Goal: Task Accomplishment & Management: Use online tool/utility

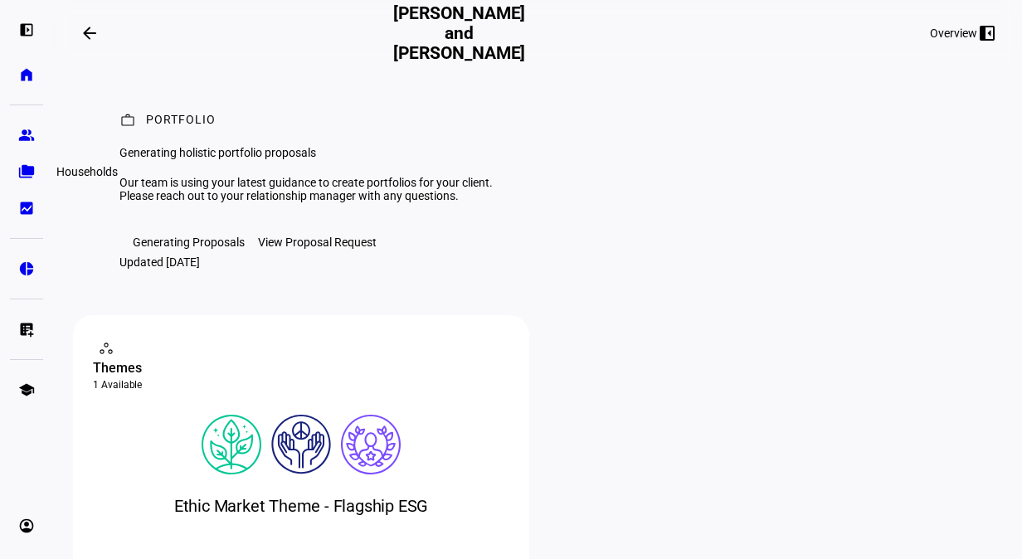
click at [41, 164] on link "folder_copy Households" at bounding box center [26, 171] width 33 height 33
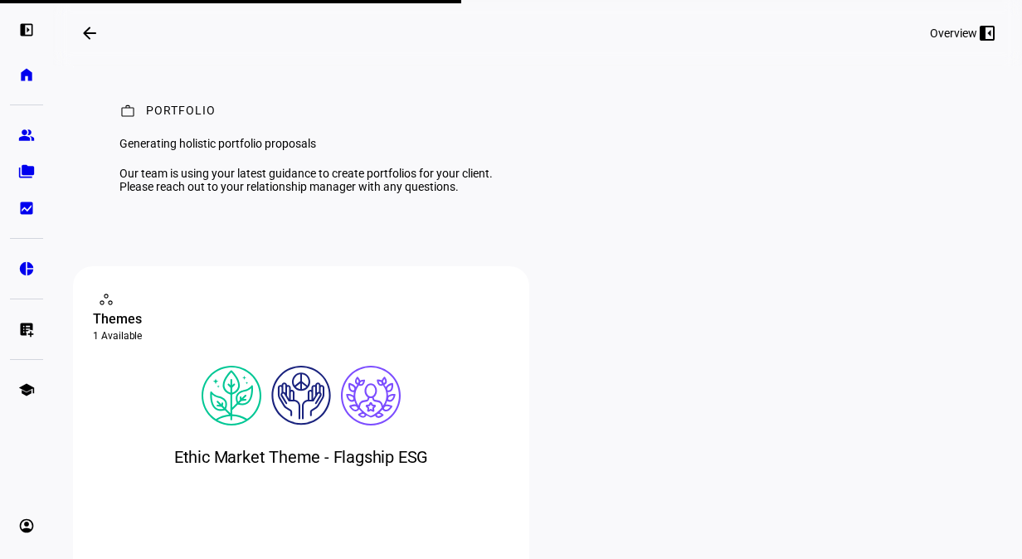
scroll to position [5, 0]
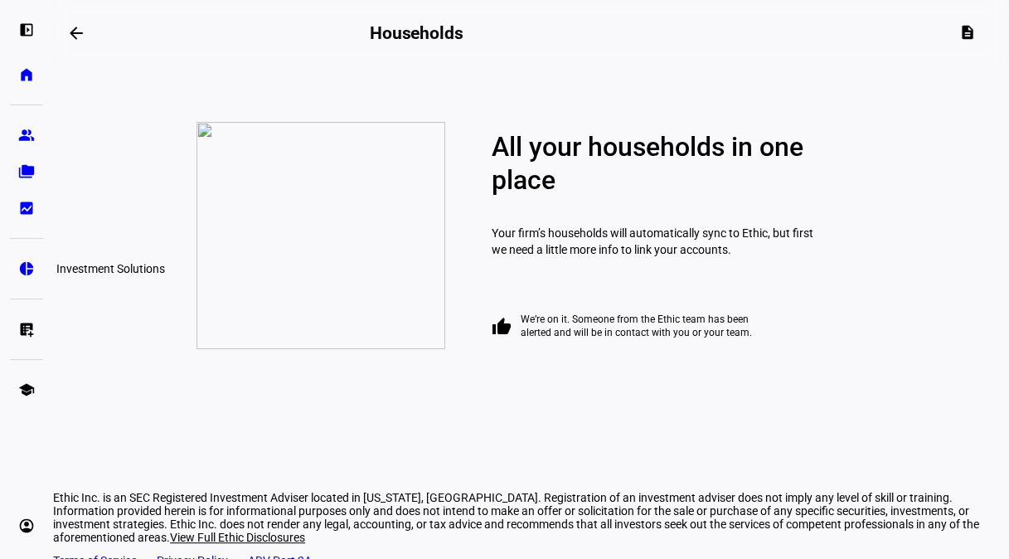
click at [32, 270] on eth-mat-symbol "pie_chart" at bounding box center [26, 268] width 17 height 17
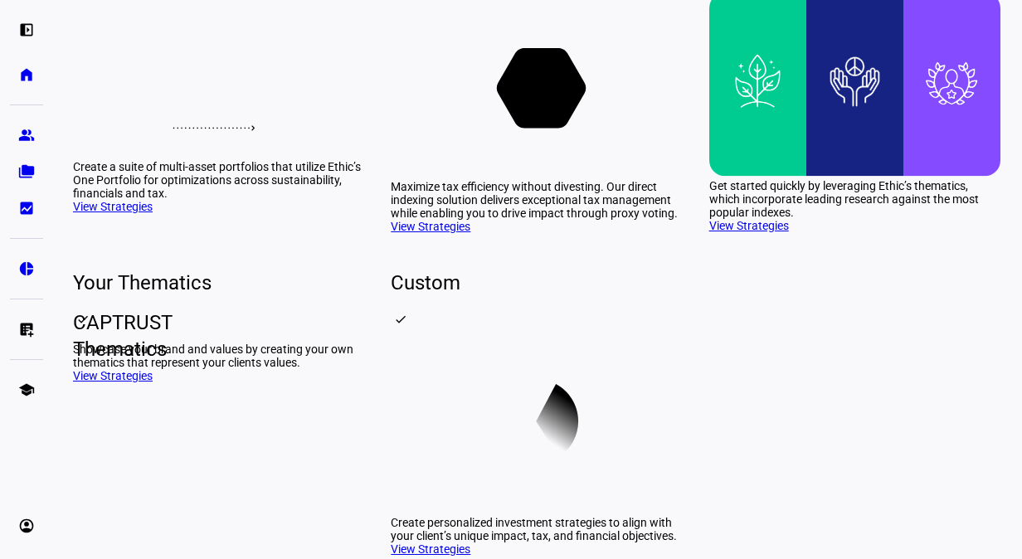
scroll to position [297, 0]
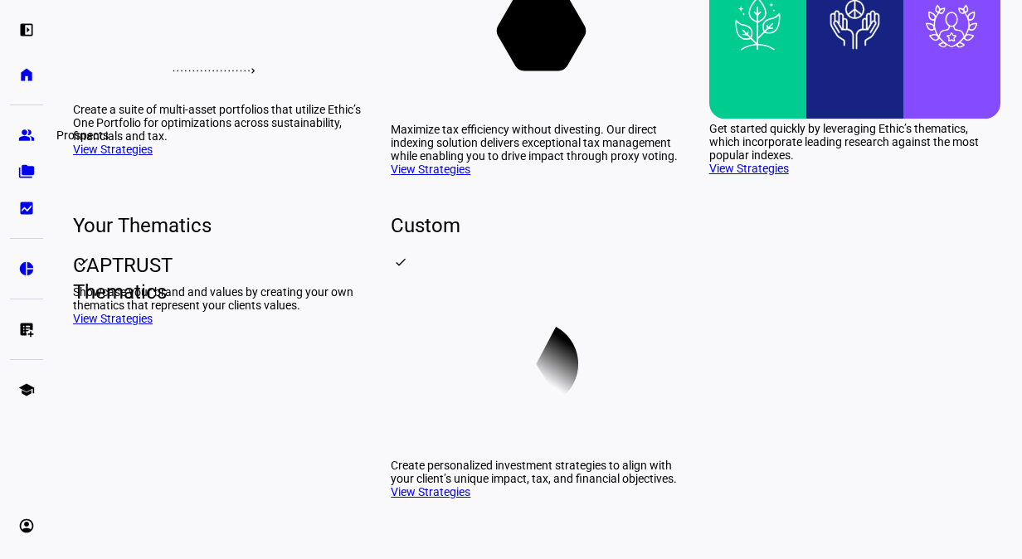
click at [34, 136] on eth-mat-symbol "group" at bounding box center [26, 135] width 17 height 17
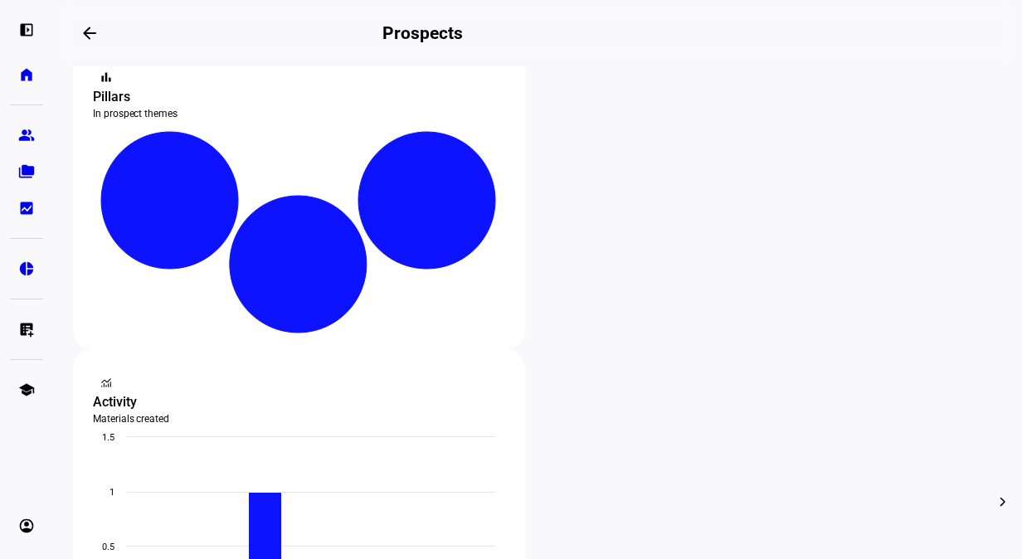
scroll to position [348, 0]
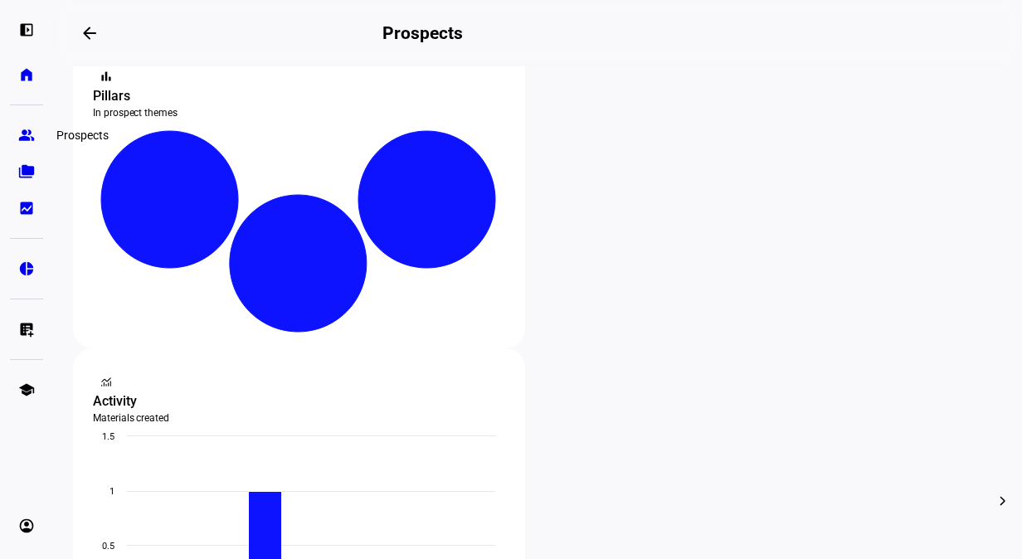
click at [18, 144] on link "group Prospects" at bounding box center [26, 135] width 33 height 33
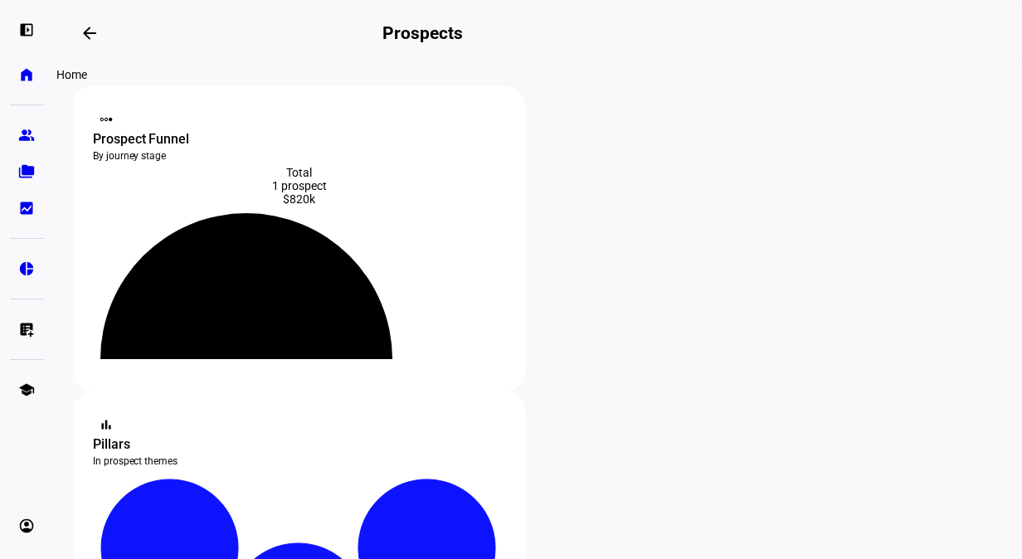
click at [33, 86] on link "home Home" at bounding box center [26, 74] width 33 height 33
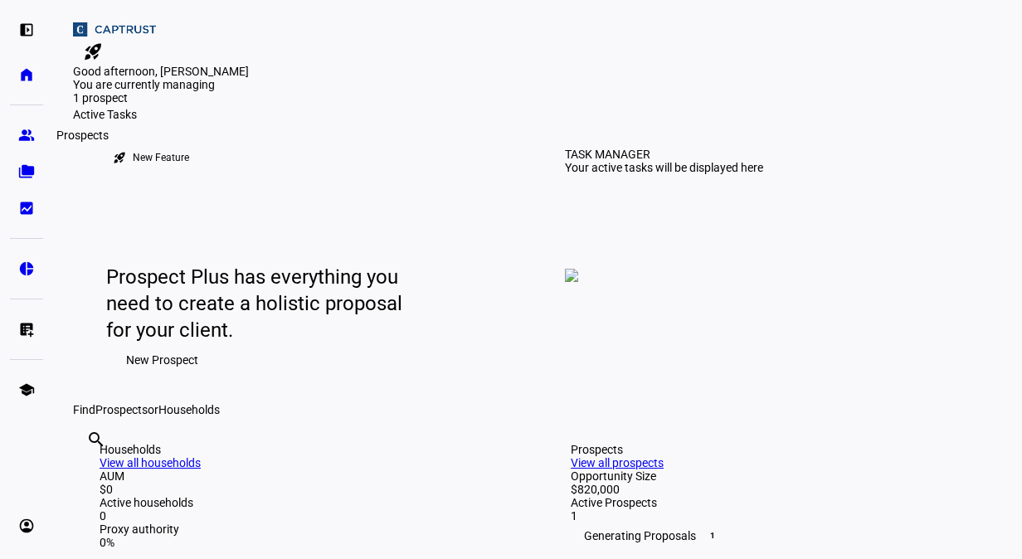
click at [27, 136] on eth-mat-symbol "group" at bounding box center [26, 135] width 17 height 17
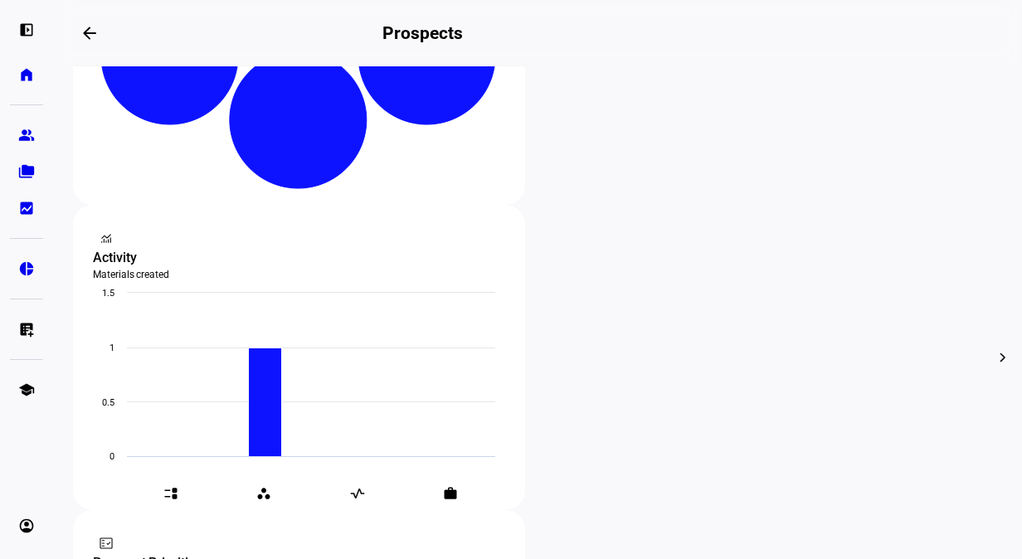
scroll to position [497, 0]
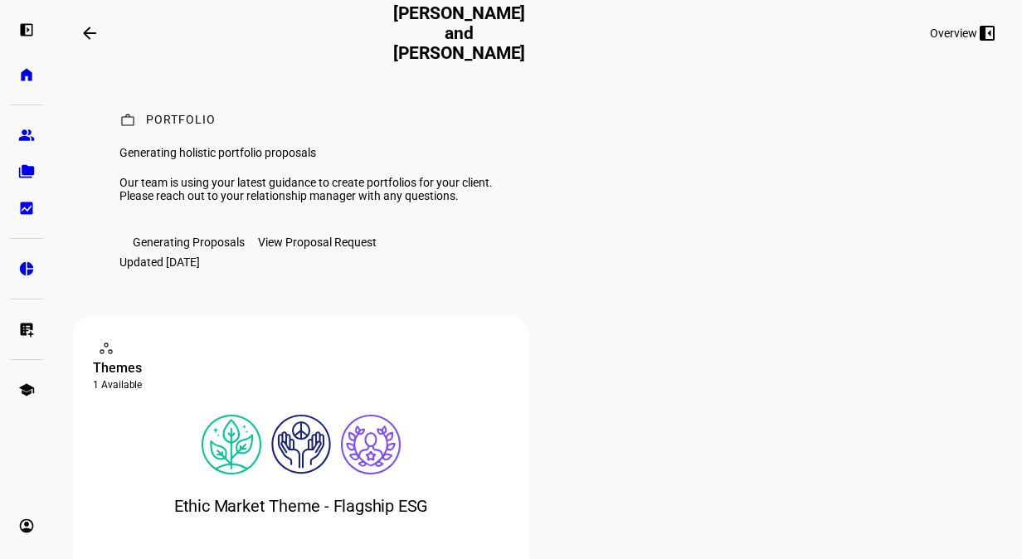
click at [175, 249] on div "Generating Proposals" at bounding box center [189, 242] width 112 height 13
click at [290, 249] on div "View Proposal Request" at bounding box center [317, 242] width 119 height 13
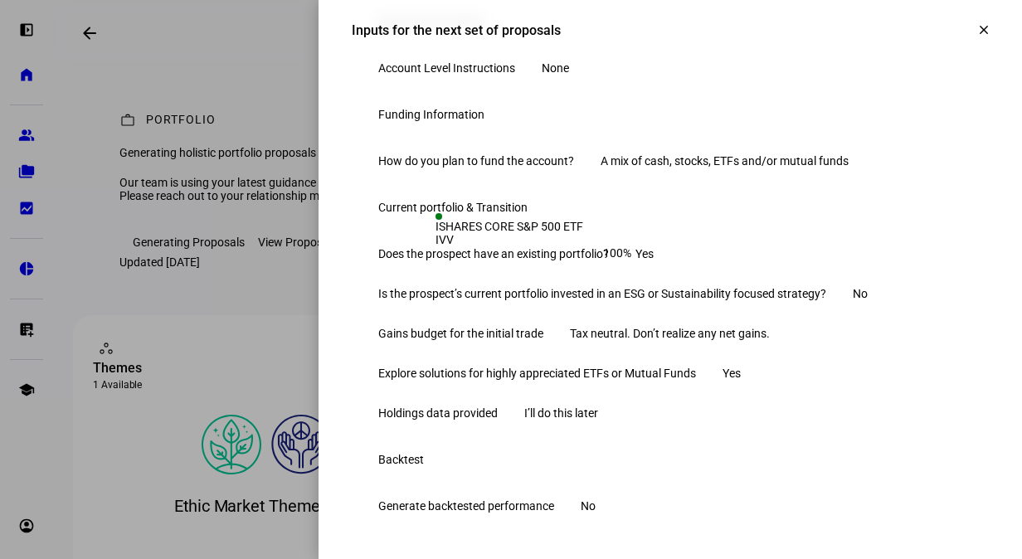
scroll to position [566, 0]
click at [540, 183] on div "Submitted [DATE] by [PERSON_NAME] Investment Strategy Strategy Name Ethic Marke…" at bounding box center [670, 31] width 637 height 989
click at [969, 41] on span at bounding box center [984, 30] width 40 height 40
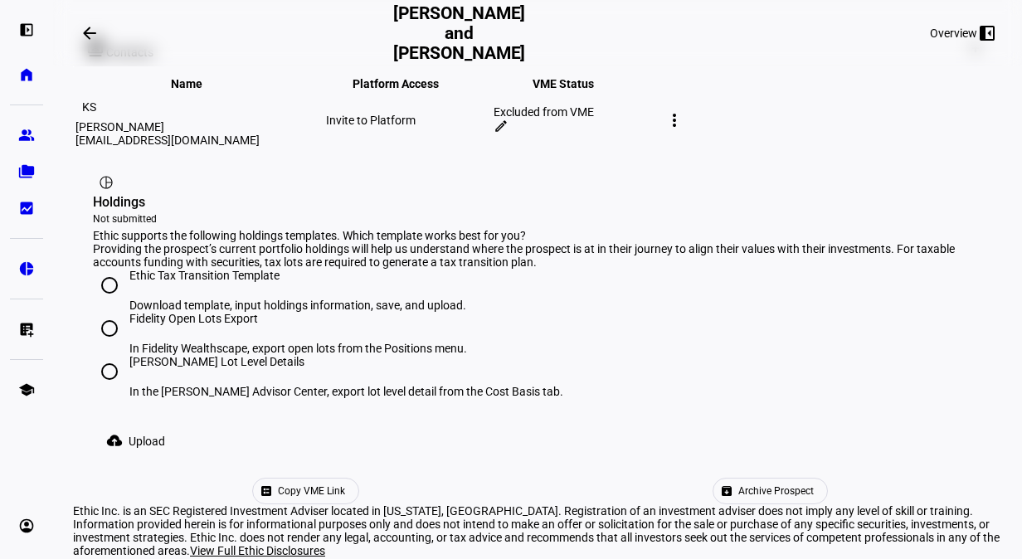
scroll to position [993, 0]
click at [116, 269] on input "Ethic Tax Transition Template Download template, input holdings information, sa…" at bounding box center [109, 285] width 33 height 33
radio input "true"
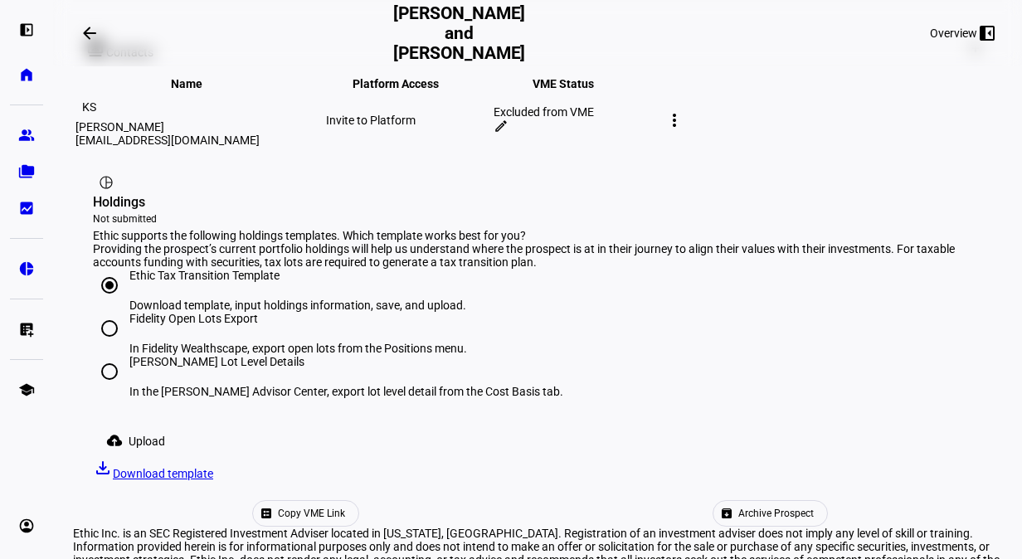
click at [148, 425] on span "Upload" at bounding box center [147, 441] width 36 height 33
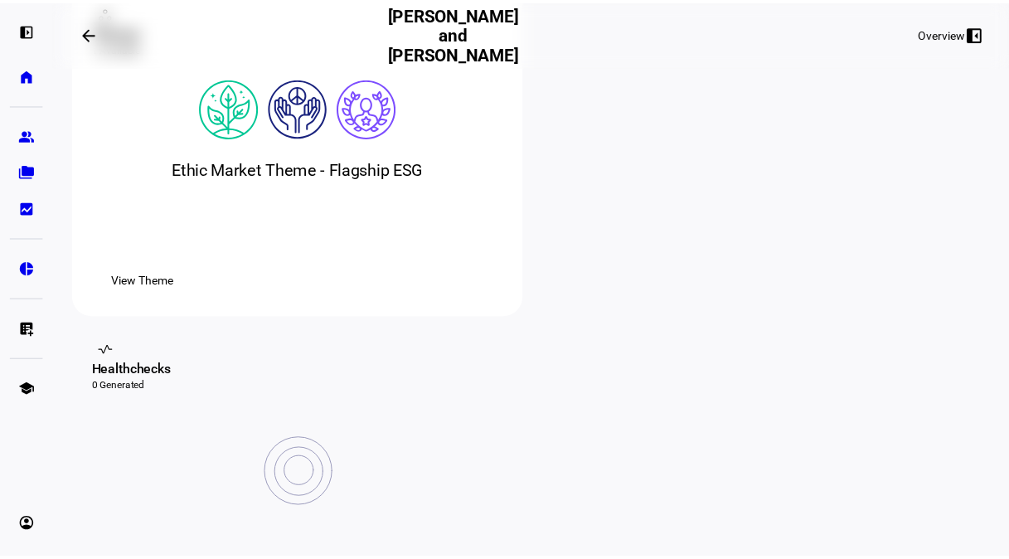
scroll to position [0, 0]
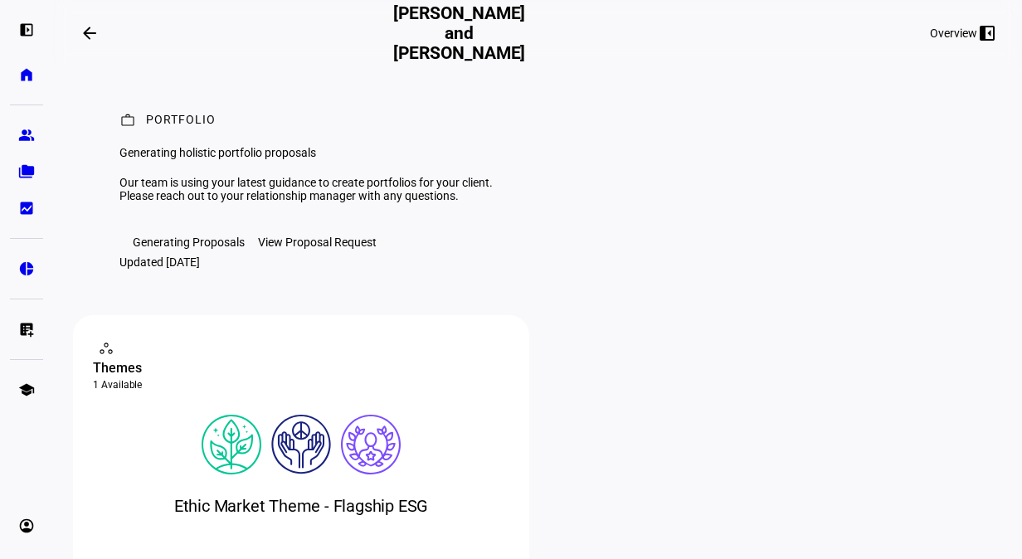
click at [41, 177] on link "folder_copy Households" at bounding box center [26, 171] width 33 height 33
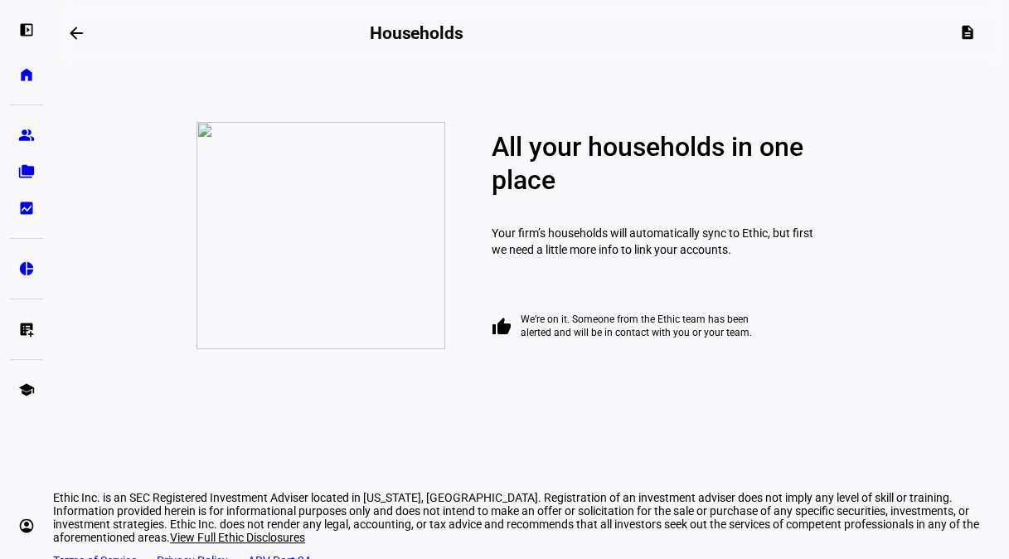
scroll to position [35, 0]
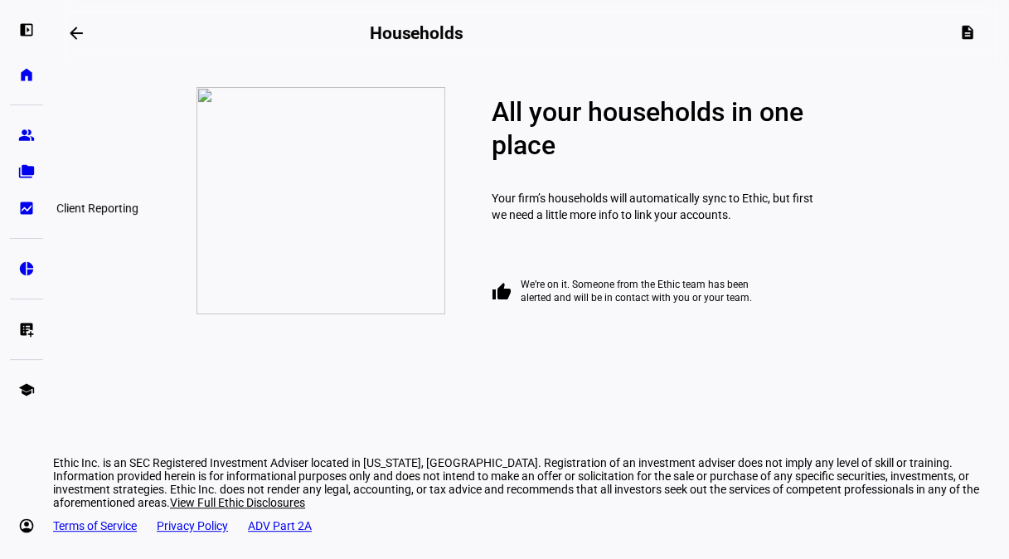
click at [24, 214] on eth-mat-symbol "bid_landscape" at bounding box center [26, 208] width 17 height 17
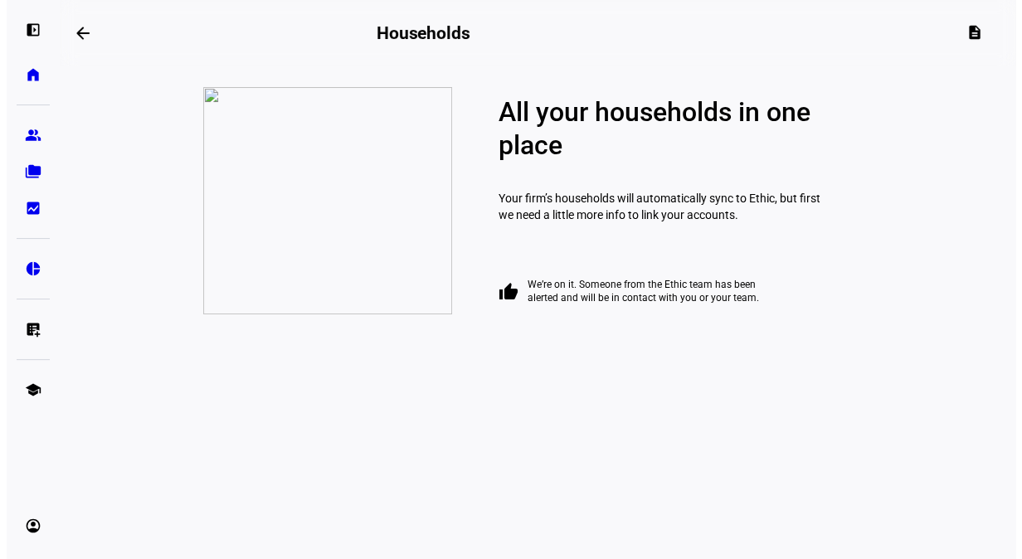
scroll to position [0, 0]
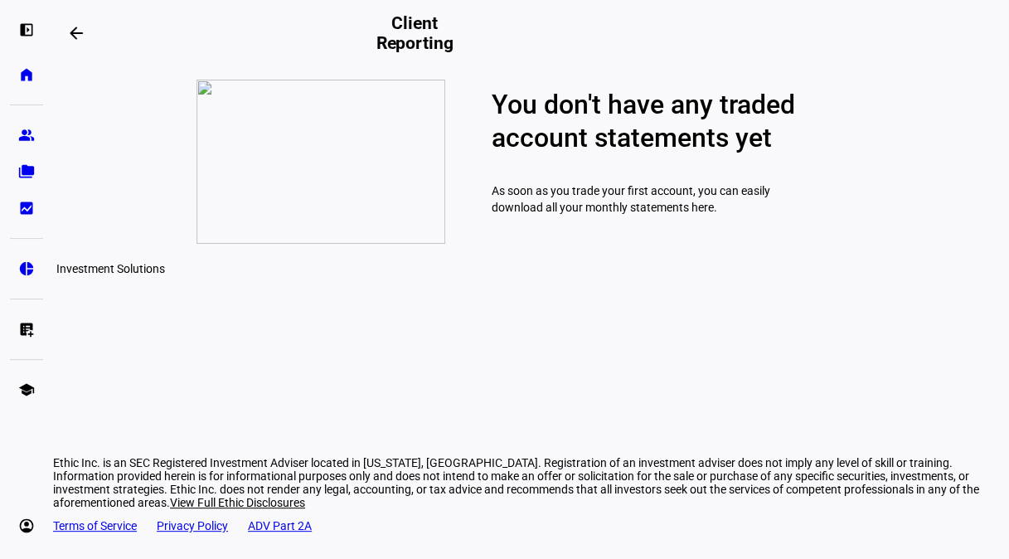
click at [23, 269] on eth-mat-symbol "pie_chart" at bounding box center [26, 268] width 17 height 17
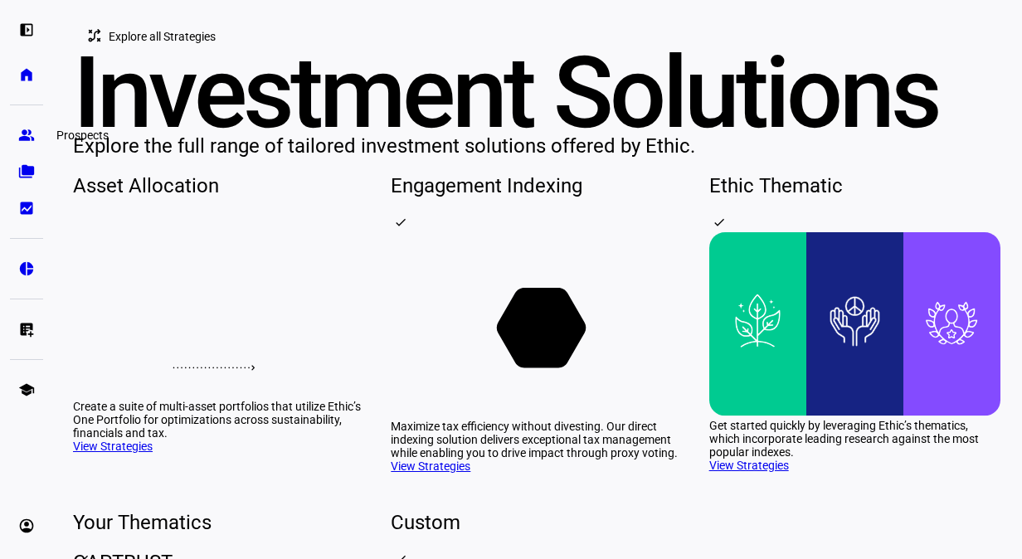
click at [33, 134] on eth-mat-symbol "group" at bounding box center [26, 135] width 17 height 17
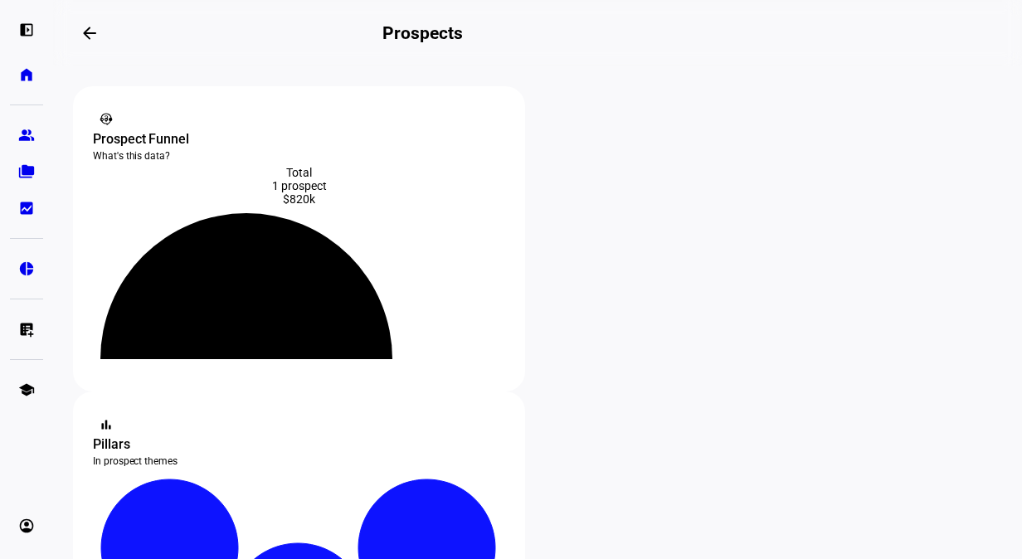
click at [187, 129] on div "Prospect Funnel" at bounding box center [299, 139] width 412 height 20
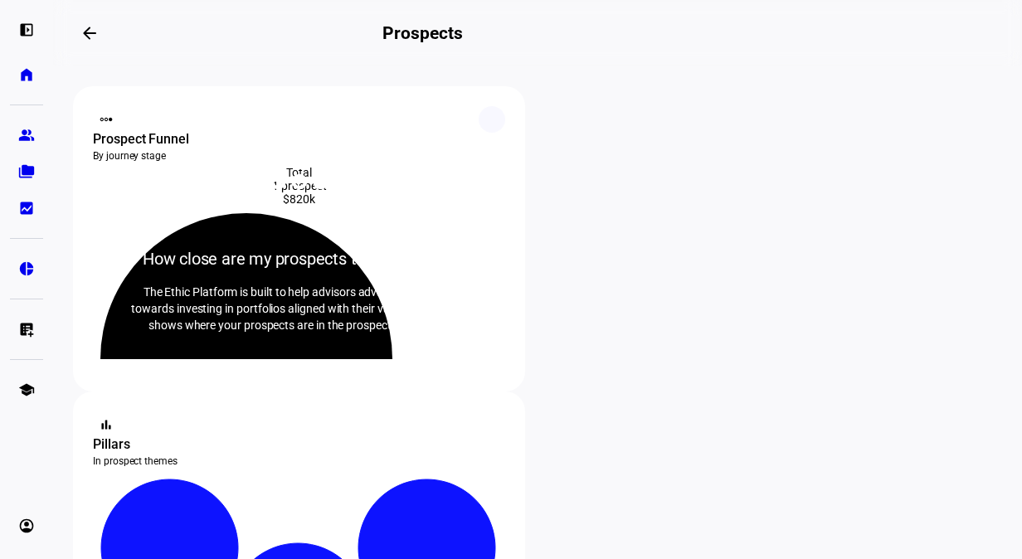
click at [270, 247] on div "How close are my prospects to conversion?" at bounding box center [299, 258] width 348 height 23
click at [493, 118] on icon at bounding box center [492, 119] width 8 height 8
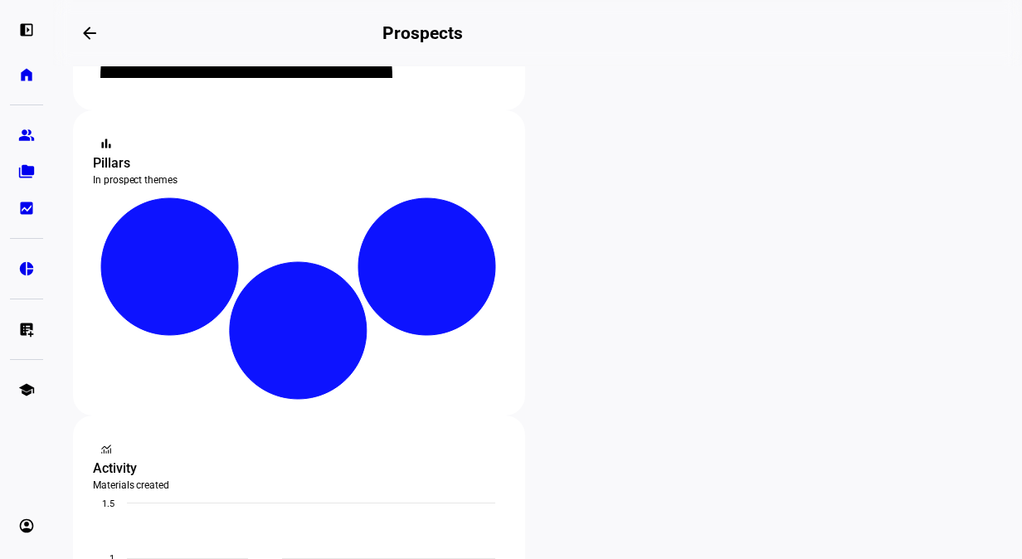
scroll to position [333, 0]
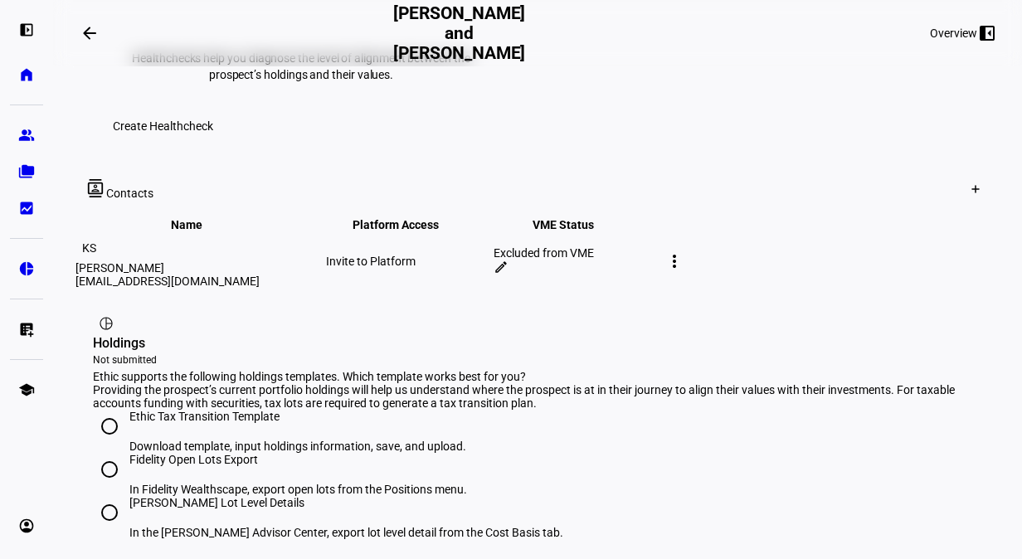
scroll to position [878, 0]
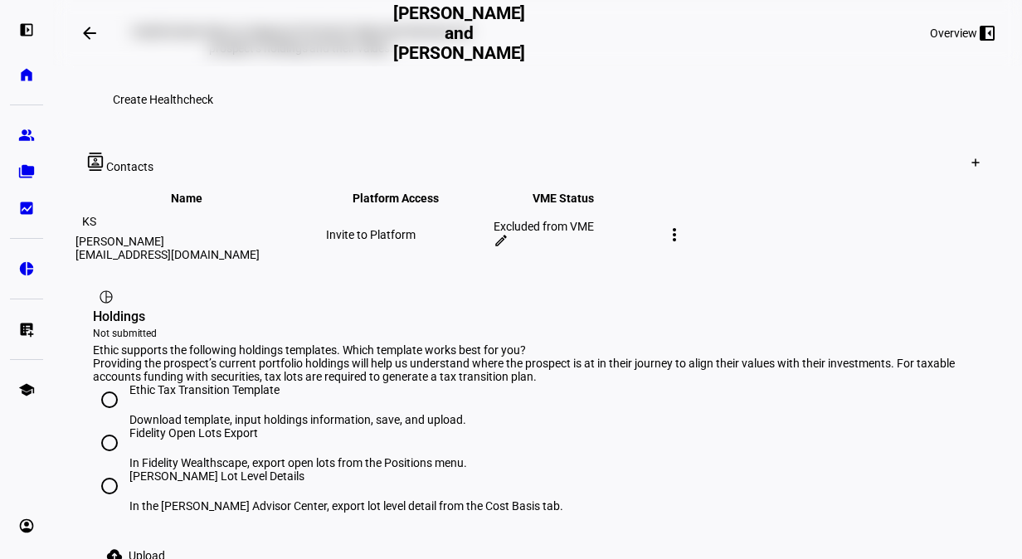
click at [109, 383] on input "Ethic Tax Transition Template Download template, input holdings information, sa…" at bounding box center [109, 399] width 33 height 33
radio input "true"
click at [143, 539] on span "Upload" at bounding box center [147, 555] width 36 height 33
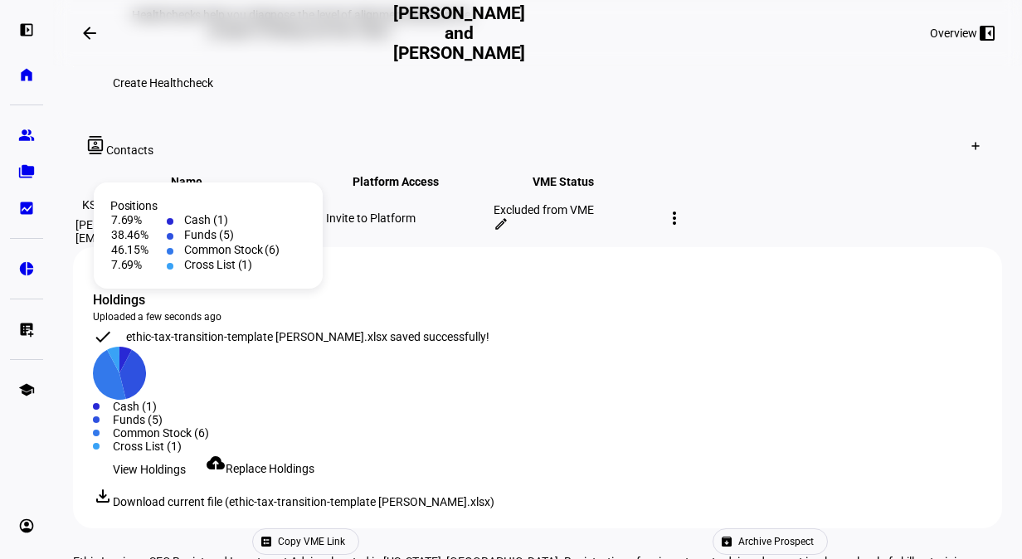
scroll to position [894, 0]
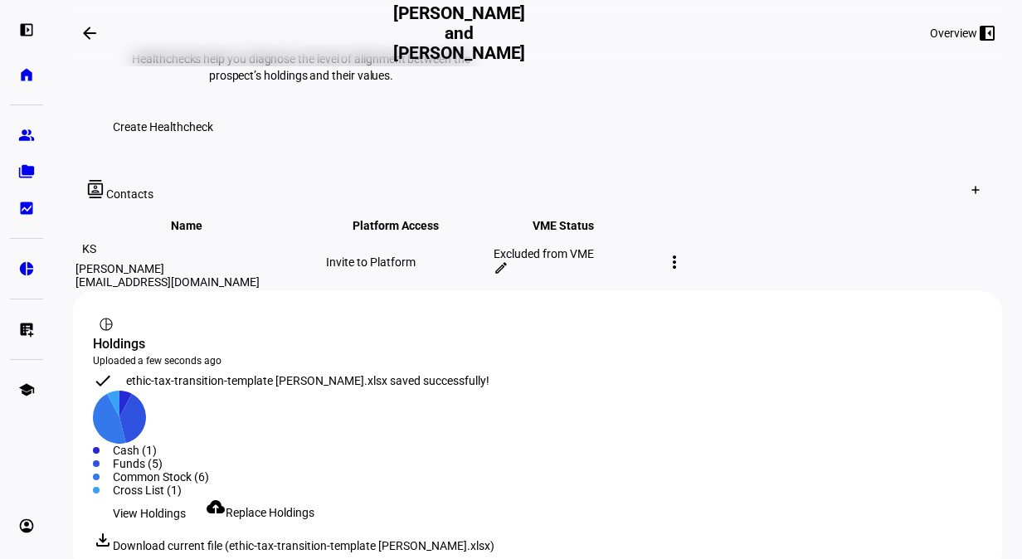
scroll to position [921, 0]
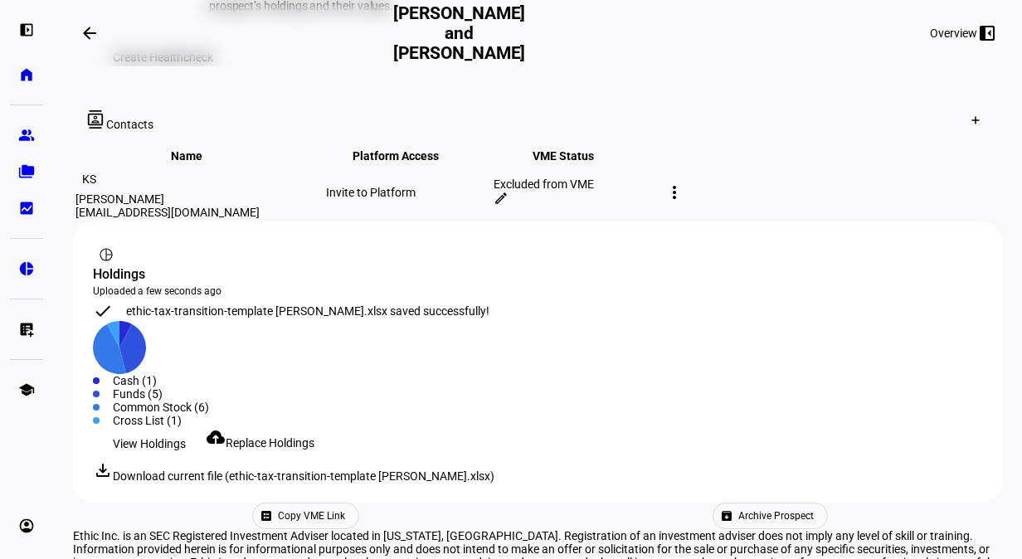
click at [286, 436] on span "Replace Holdings" at bounding box center [270, 442] width 89 height 13
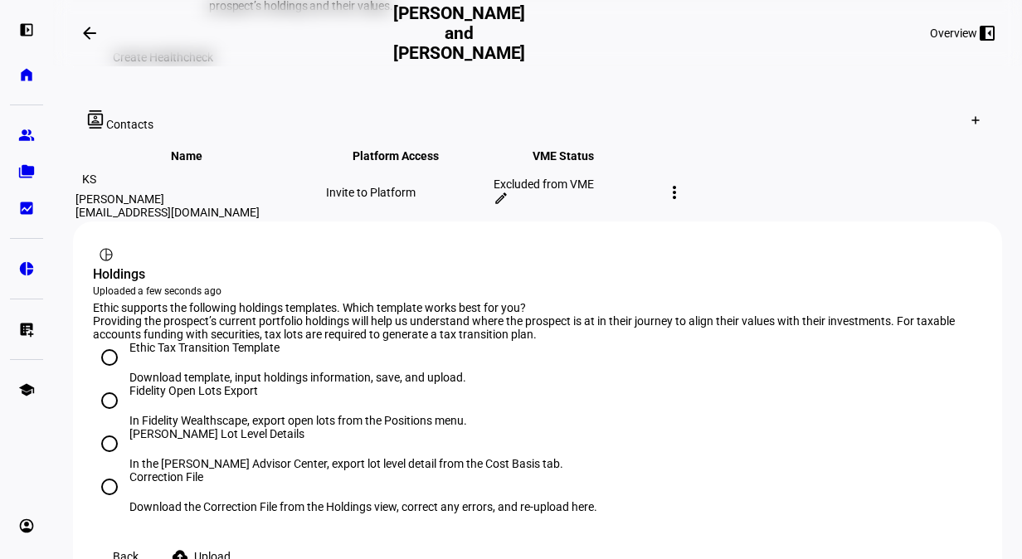
click at [108, 470] on input "Correction File Download the Correction File from the Holdings view, correct an…" at bounding box center [109, 486] width 33 height 33
radio input "true"
click at [188, 547] on mat-icon "cloud_upload" at bounding box center [180, 555] width 17 height 17
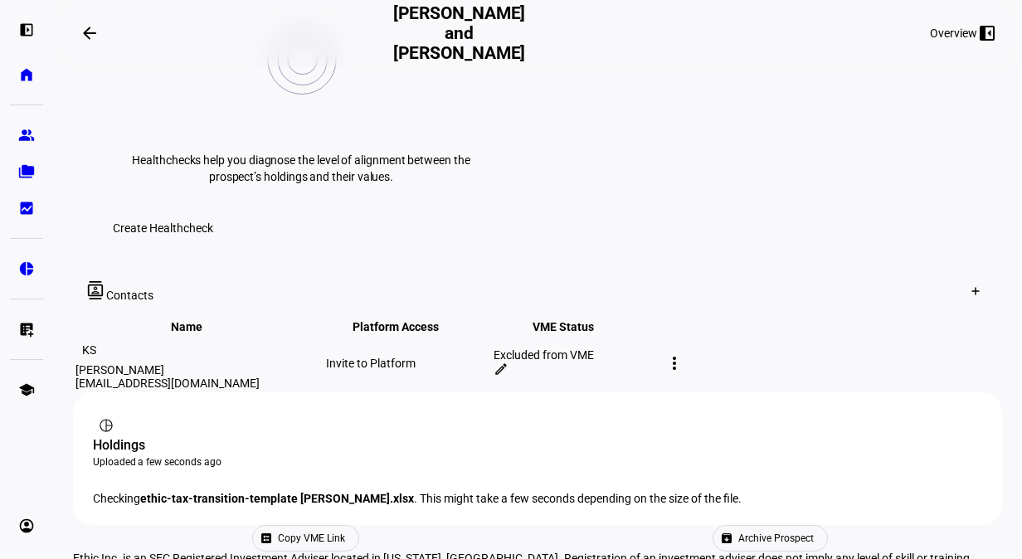
scroll to position [824, 0]
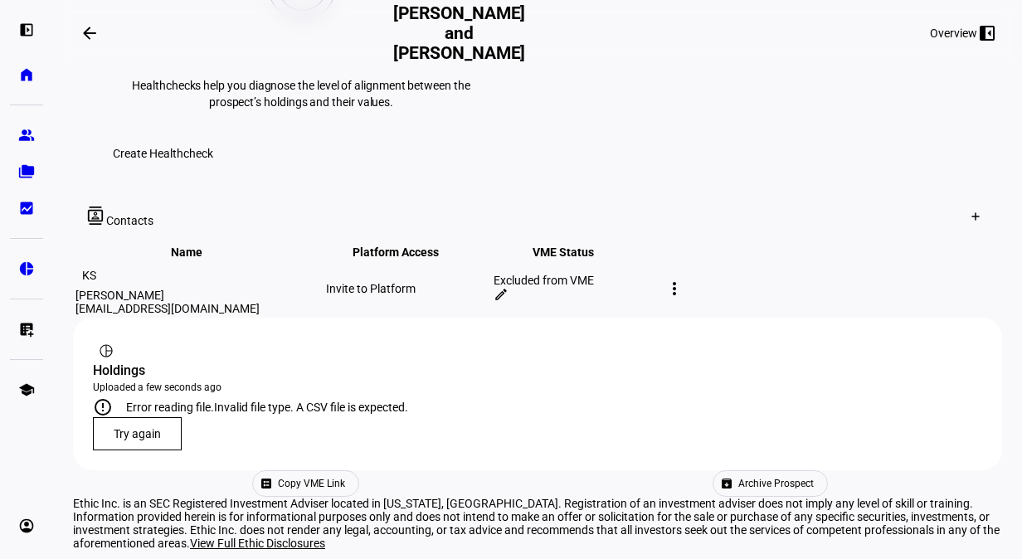
click at [126, 427] on span "Try again" at bounding box center [137, 433] width 47 height 13
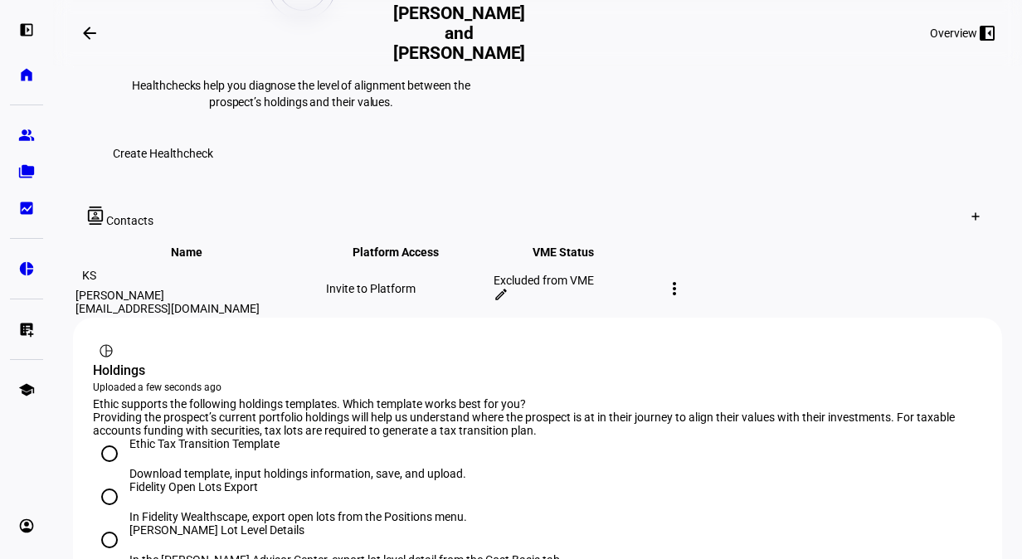
click at [100, 437] on input "Ethic Tax Transition Template Download template, input holdings information, sa…" at bounding box center [109, 453] width 33 height 33
radio input "true"
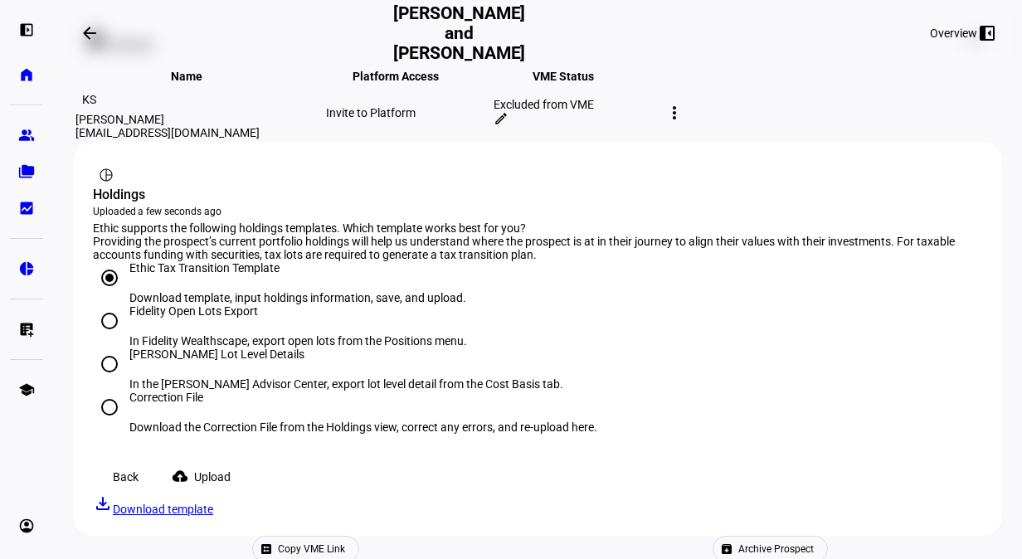
click at [231, 460] on span "Upload" at bounding box center [212, 476] width 36 height 33
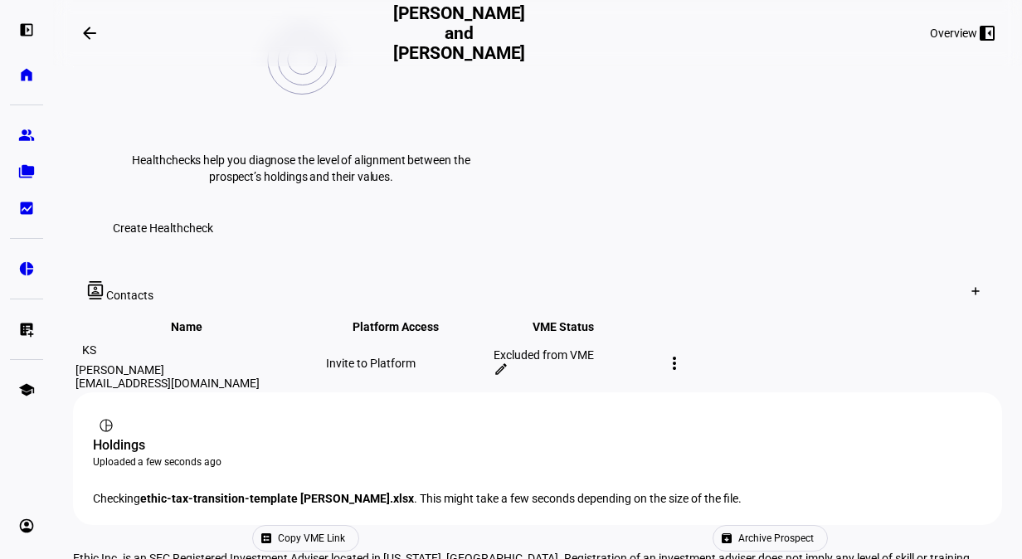
scroll to position [955, 0]
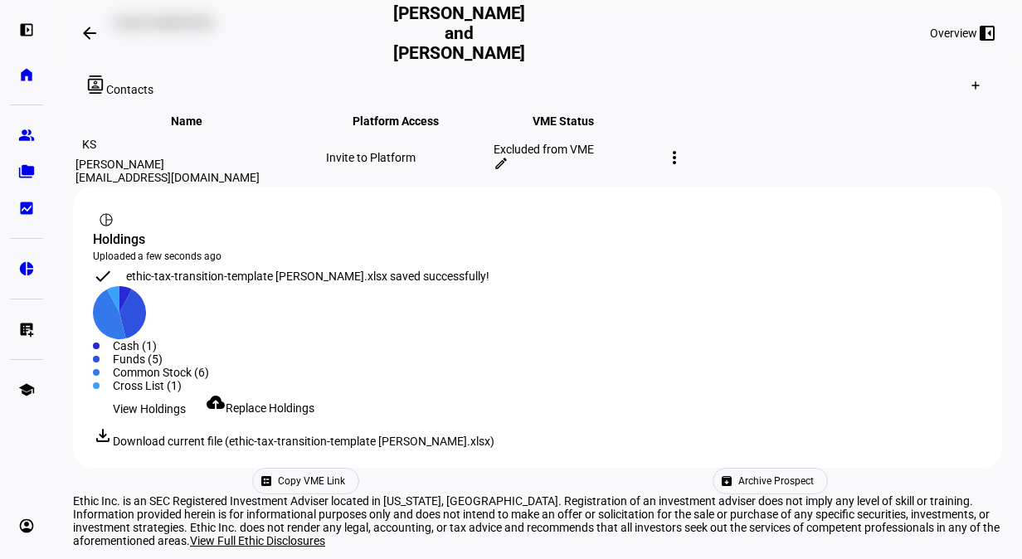
click at [160, 392] on span "View Holdings" at bounding box center [149, 408] width 73 height 33
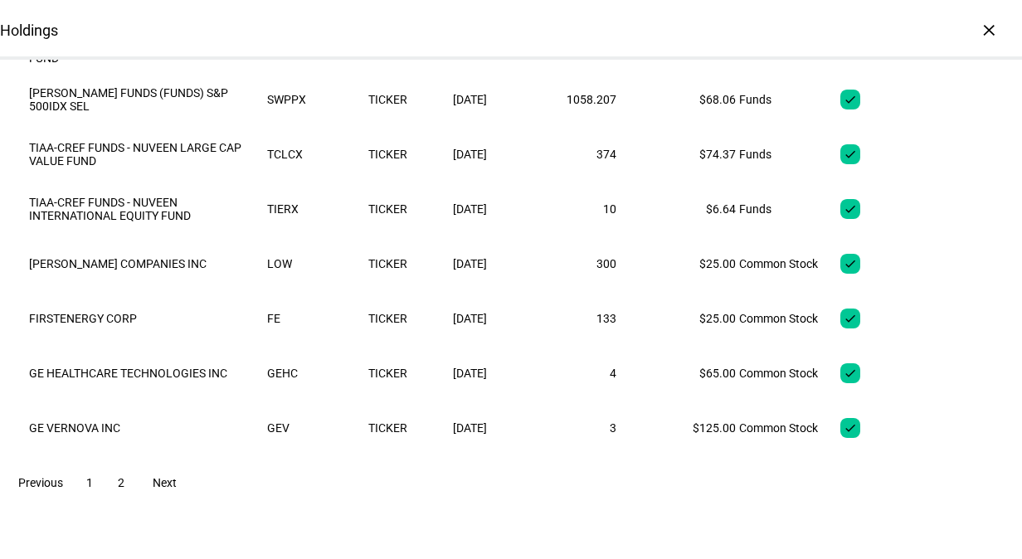
scroll to position [0, 0]
